Goal: Transaction & Acquisition: Purchase product/service

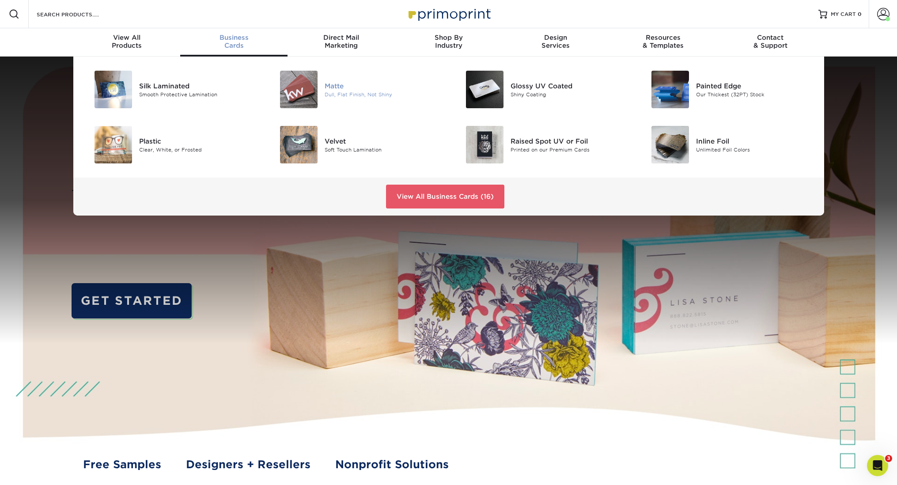
click at [286, 87] on img at bounding box center [299, 90] width 38 height 38
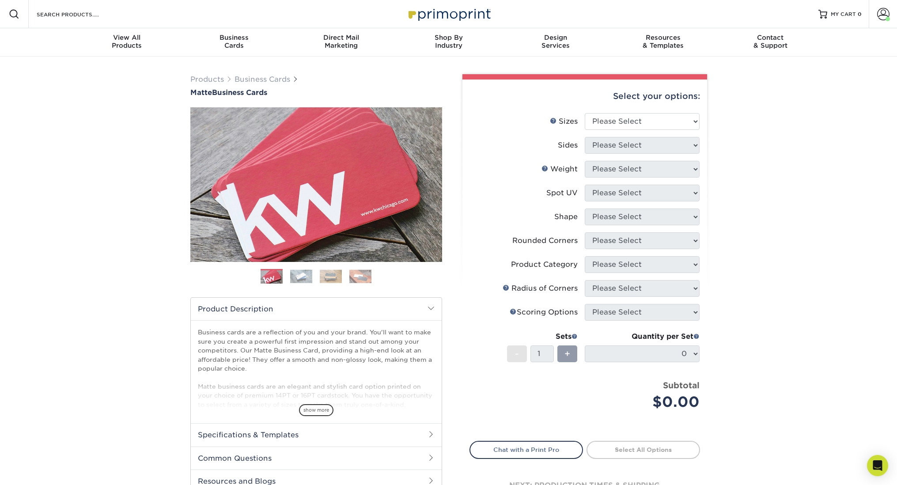
click at [637, 321] on li "Scoring Help Scoring Options Please Select" at bounding box center [585, 316] width 230 height 24
click at [635, 344] on div "Quantity per Set 0 (Price includes envelopes)" at bounding box center [642, 351] width 115 height 41
select select "2.00x3.50"
select select "13abbda7-1d64-4f25-8bb2-c179b224825d"
select select "16PT"
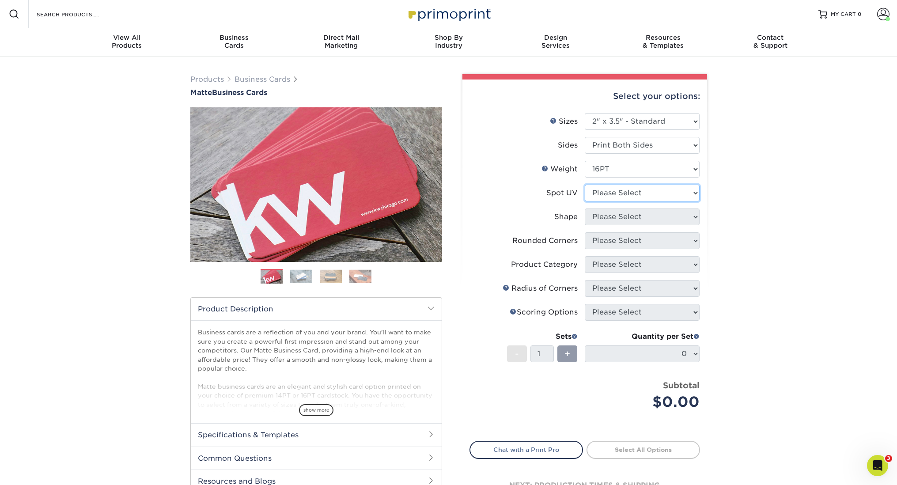
select select "3"
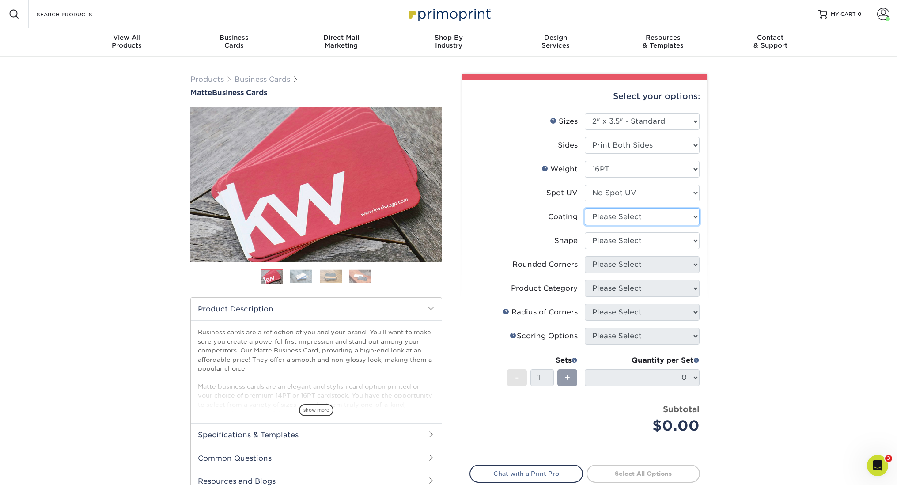
select select "121bb7b5-3b4d-429f-bd8d-bbf80e953313"
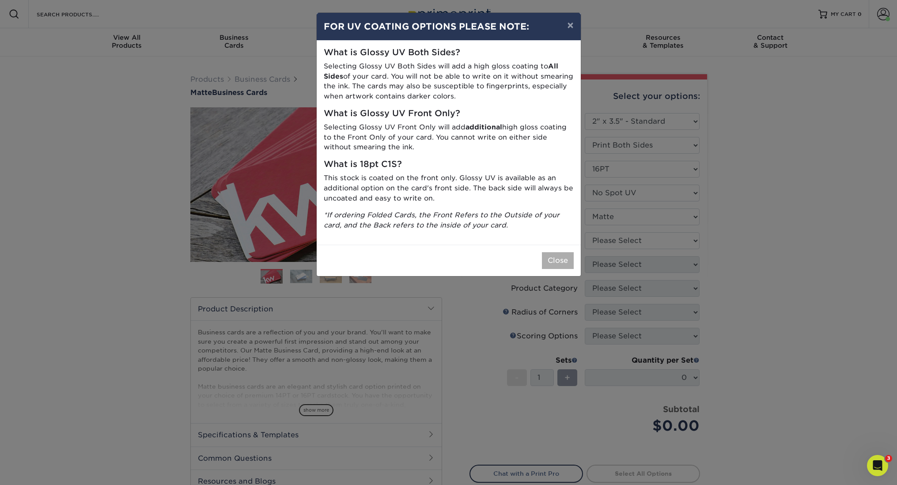
click at [565, 255] on button "Close" at bounding box center [558, 260] width 32 height 17
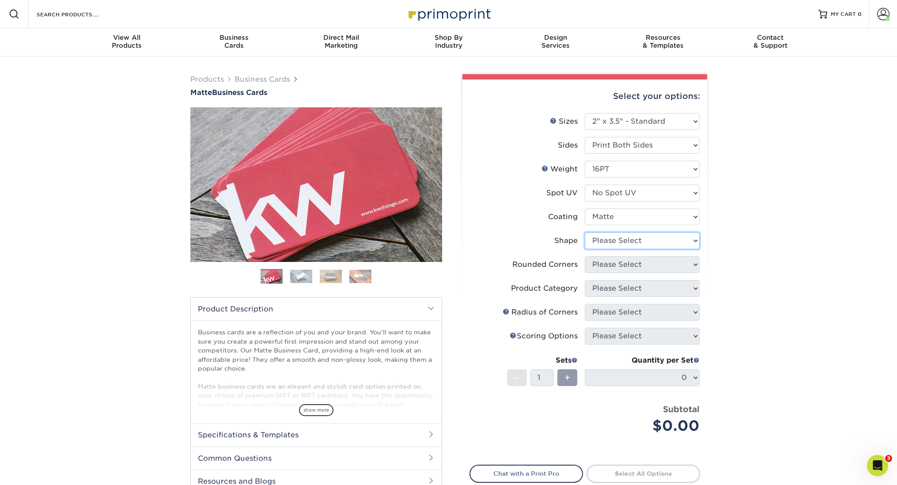
select select "standard"
select select "0"
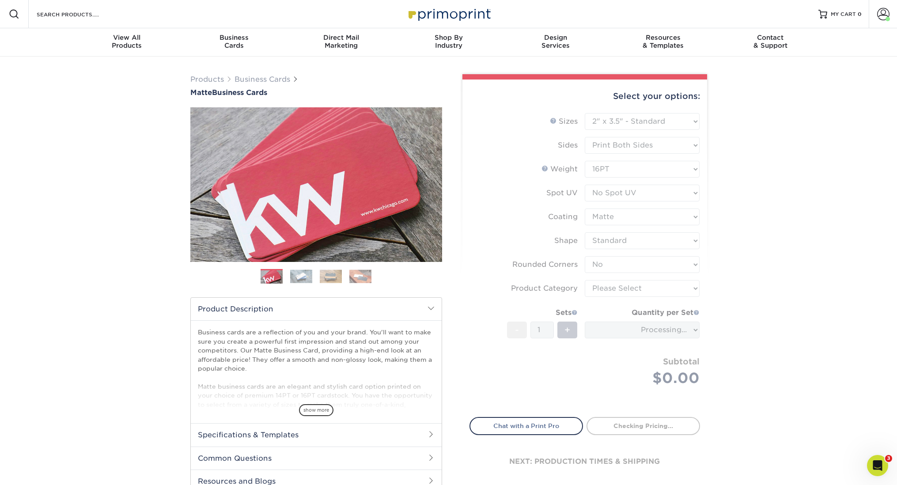
click at [620, 290] on form "Sizes Help Sizes Please Select 1.5" x 3.5" - Mini 1.75" x 3.5" - Mini 2" x 2" -…" at bounding box center [584, 260] width 230 height 294
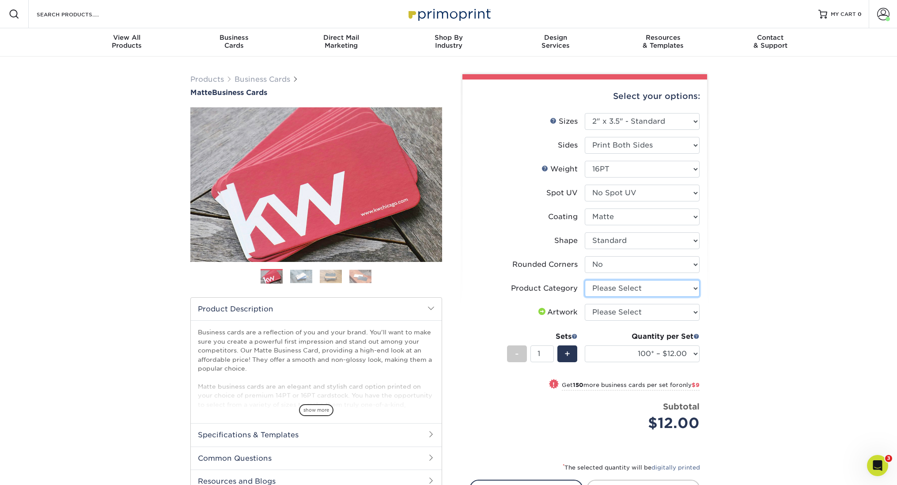
select select "3b5148f1-0588-4f88-a218-97bcfdce65c1"
select select "upload"
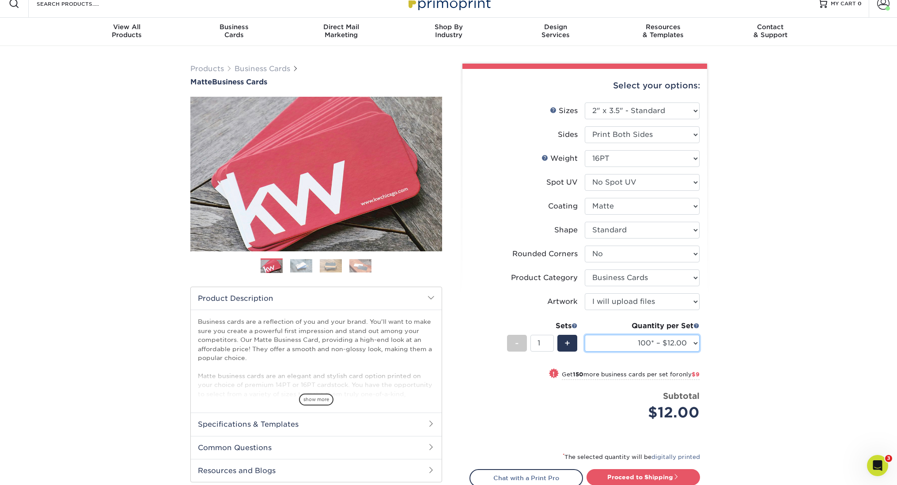
scroll to position [11, 0]
